Goal: Information Seeking & Learning: Understand process/instructions

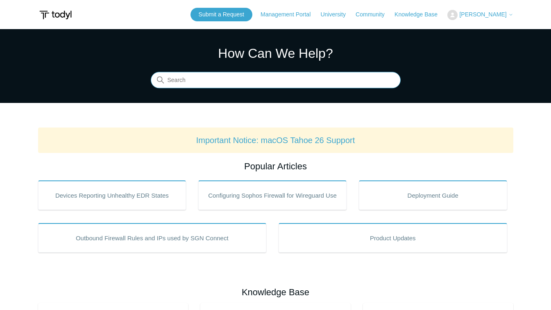
click at [307, 86] on input "Search" at bounding box center [276, 80] width 250 height 16
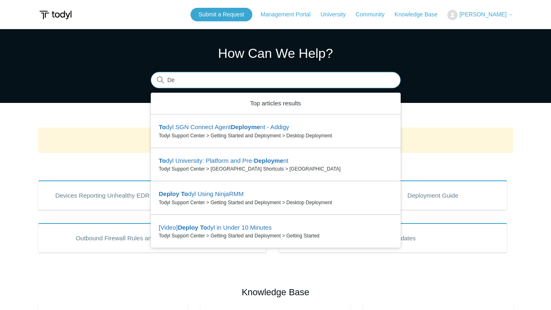
type input "D"
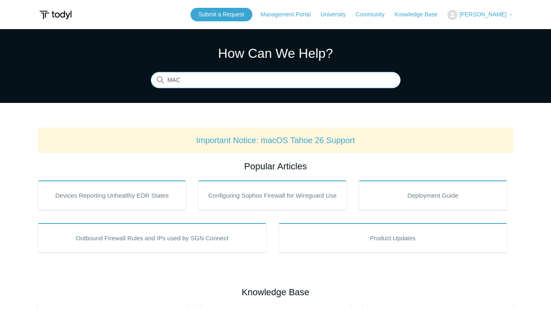
type input "MAC"
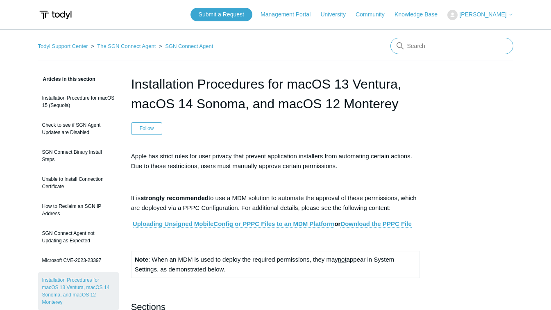
click at [430, 45] on input "Search" at bounding box center [452, 46] width 123 height 16
type input "sequoia"
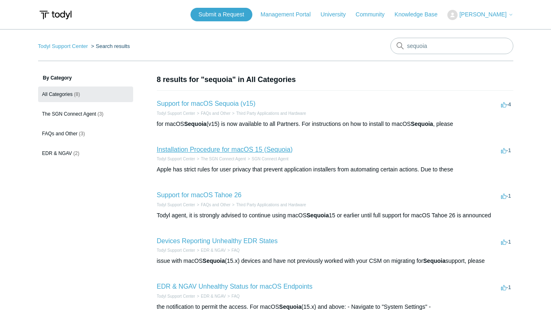
click at [237, 148] on link "Installation Procedure for macOS 15 (Sequoia)" at bounding box center [225, 149] width 136 height 7
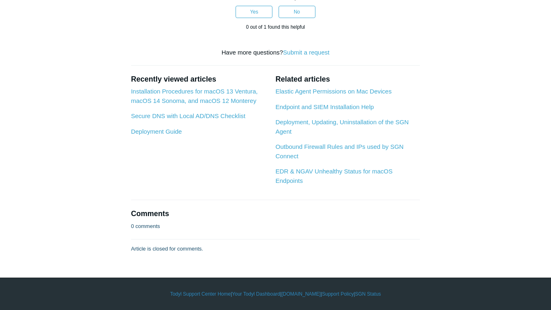
scroll to position [1773, 0]
